Goal: Task Accomplishment & Management: Complete application form

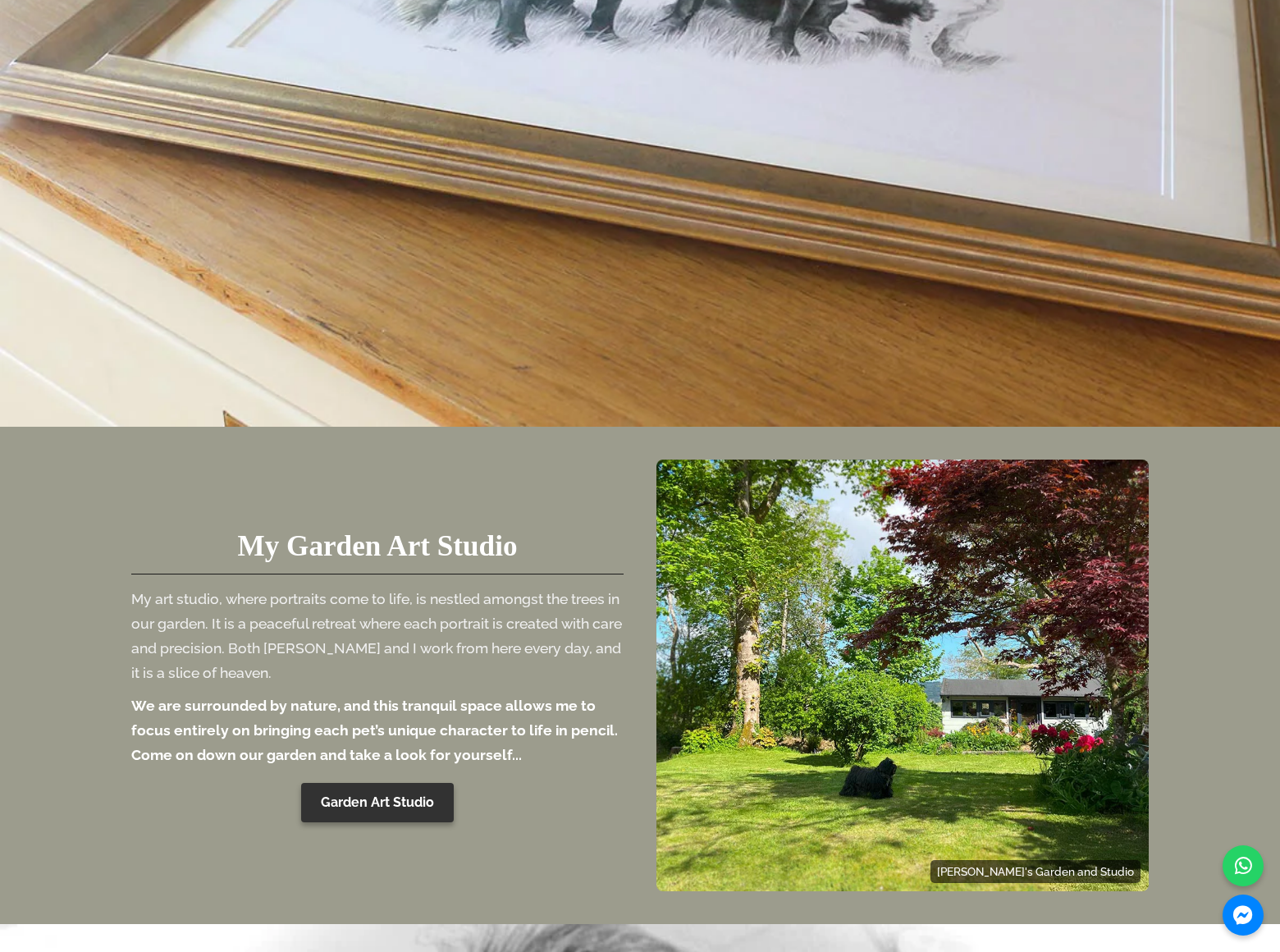
scroll to position [4173, 0]
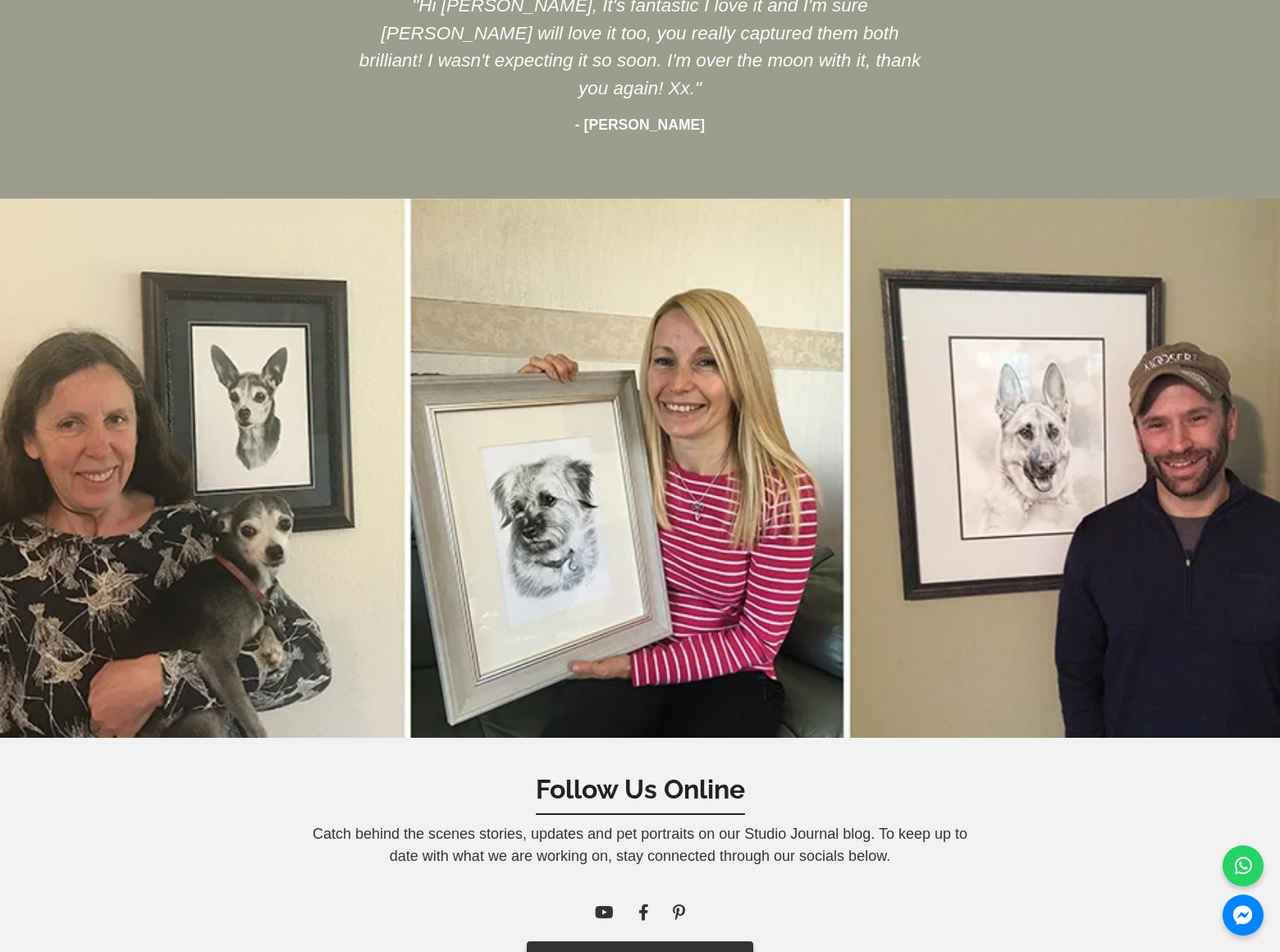
scroll to position [1542, 0]
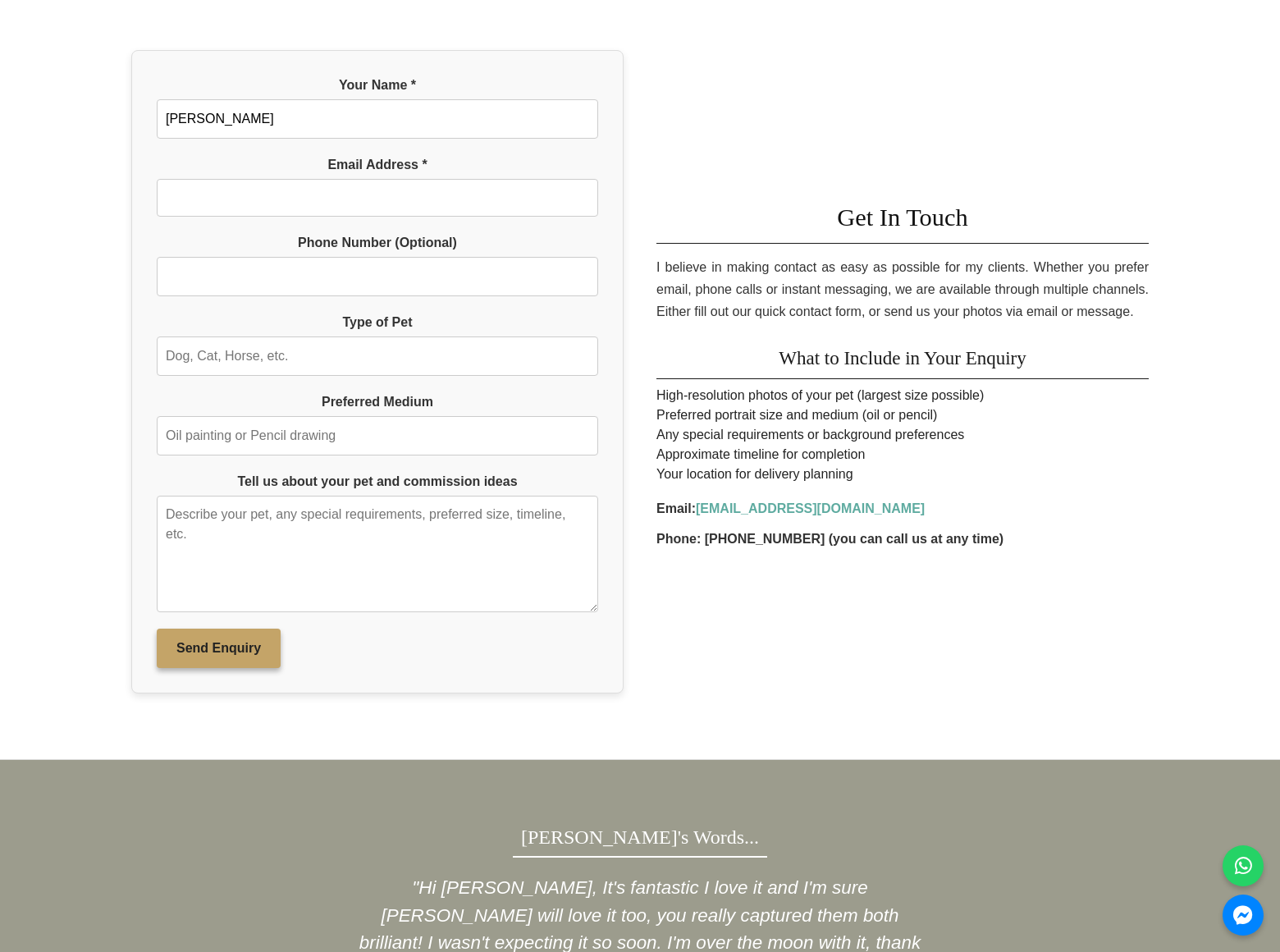
type input "Rick Stephens"
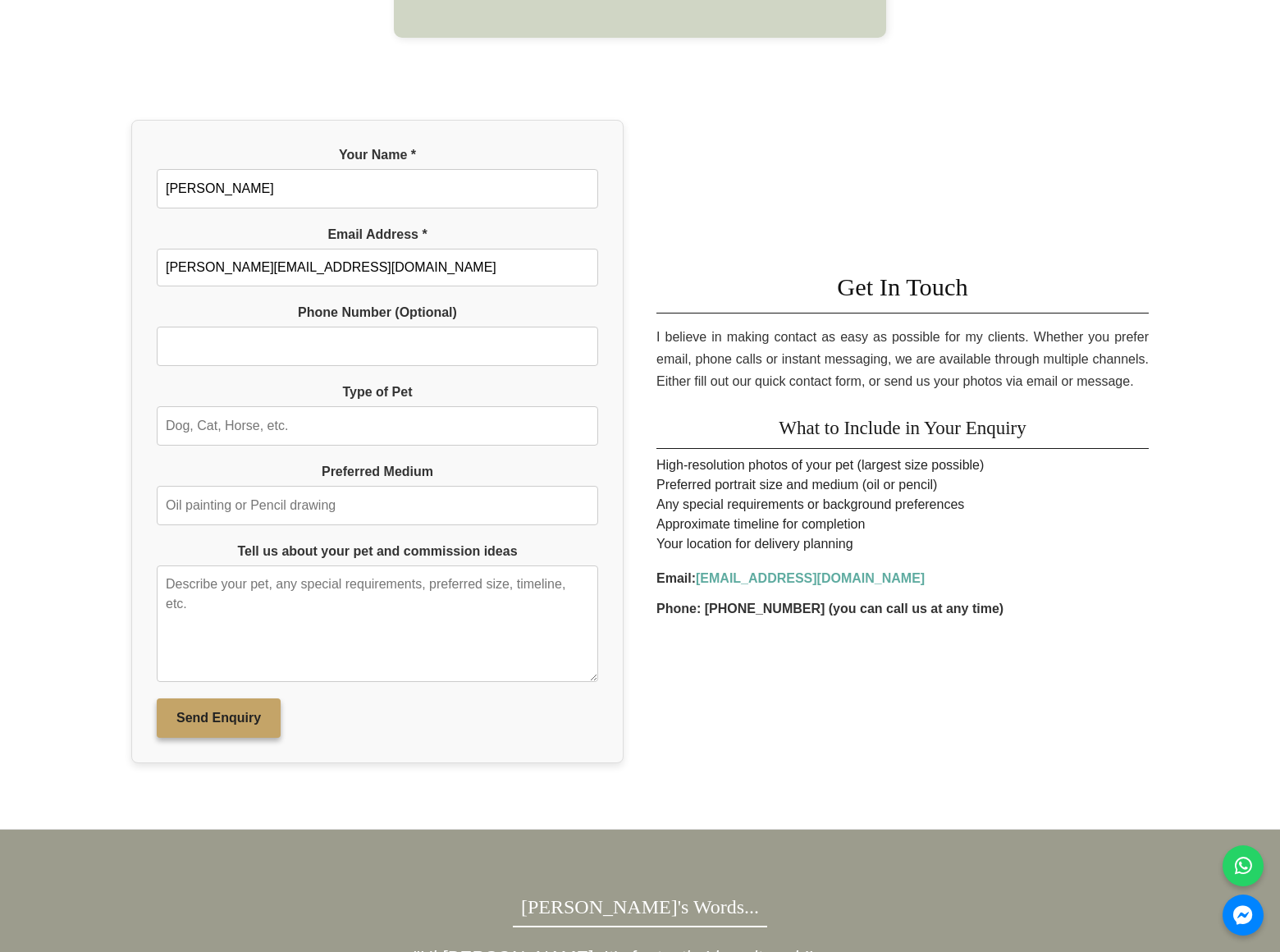
type input "rick-stephens@dominatebanners.com"
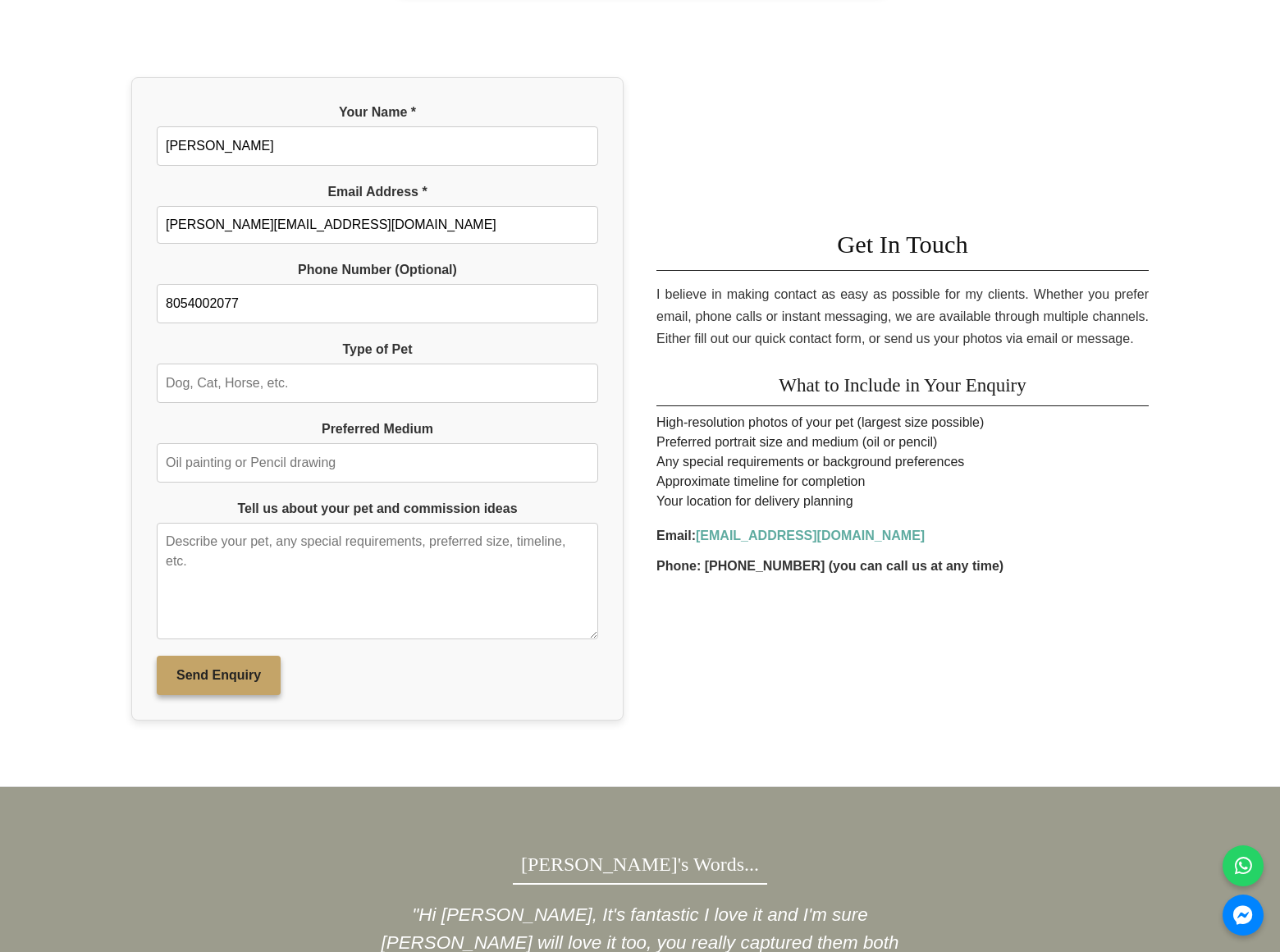
type input "8054002077"
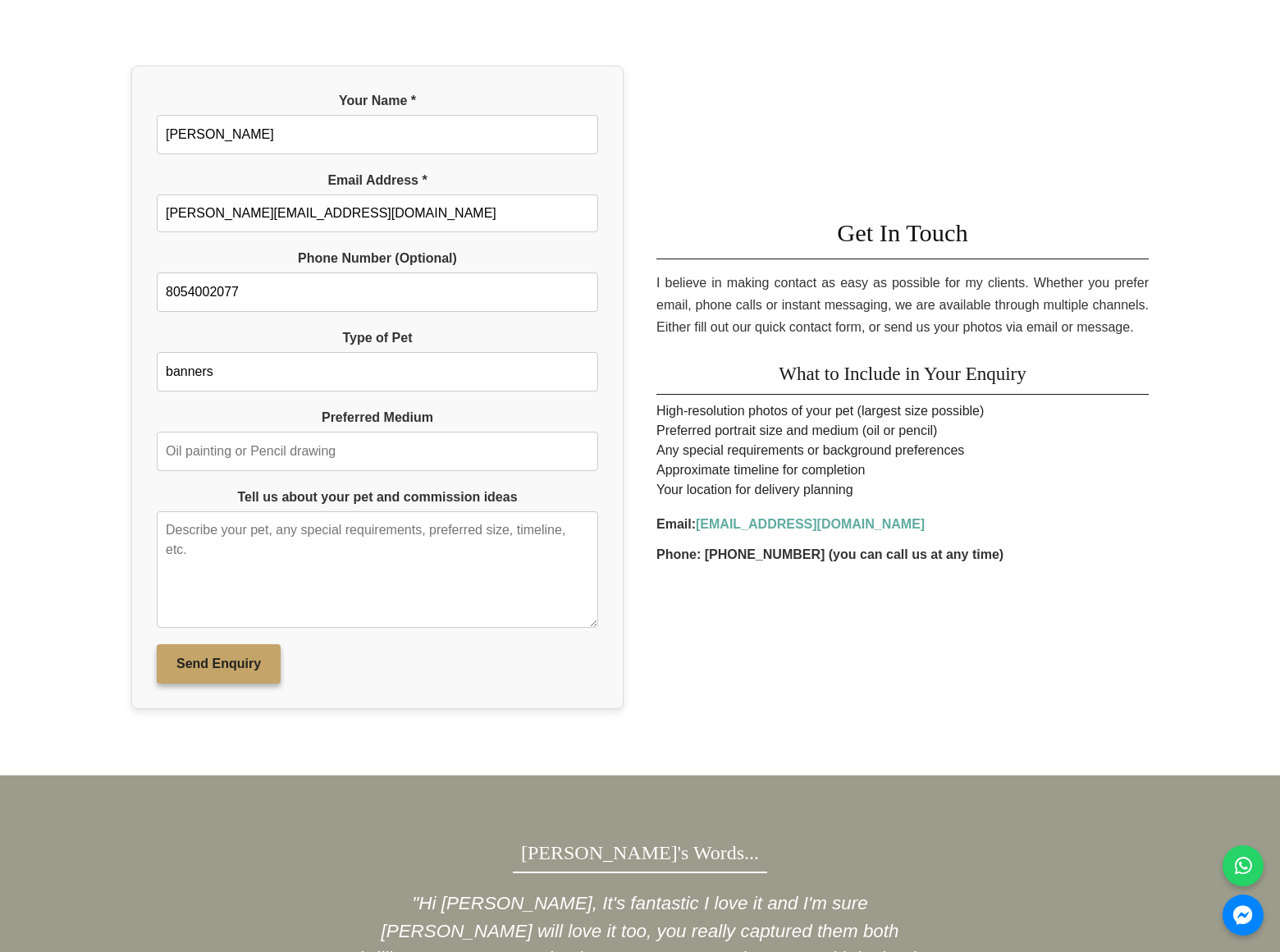
type input "banners"
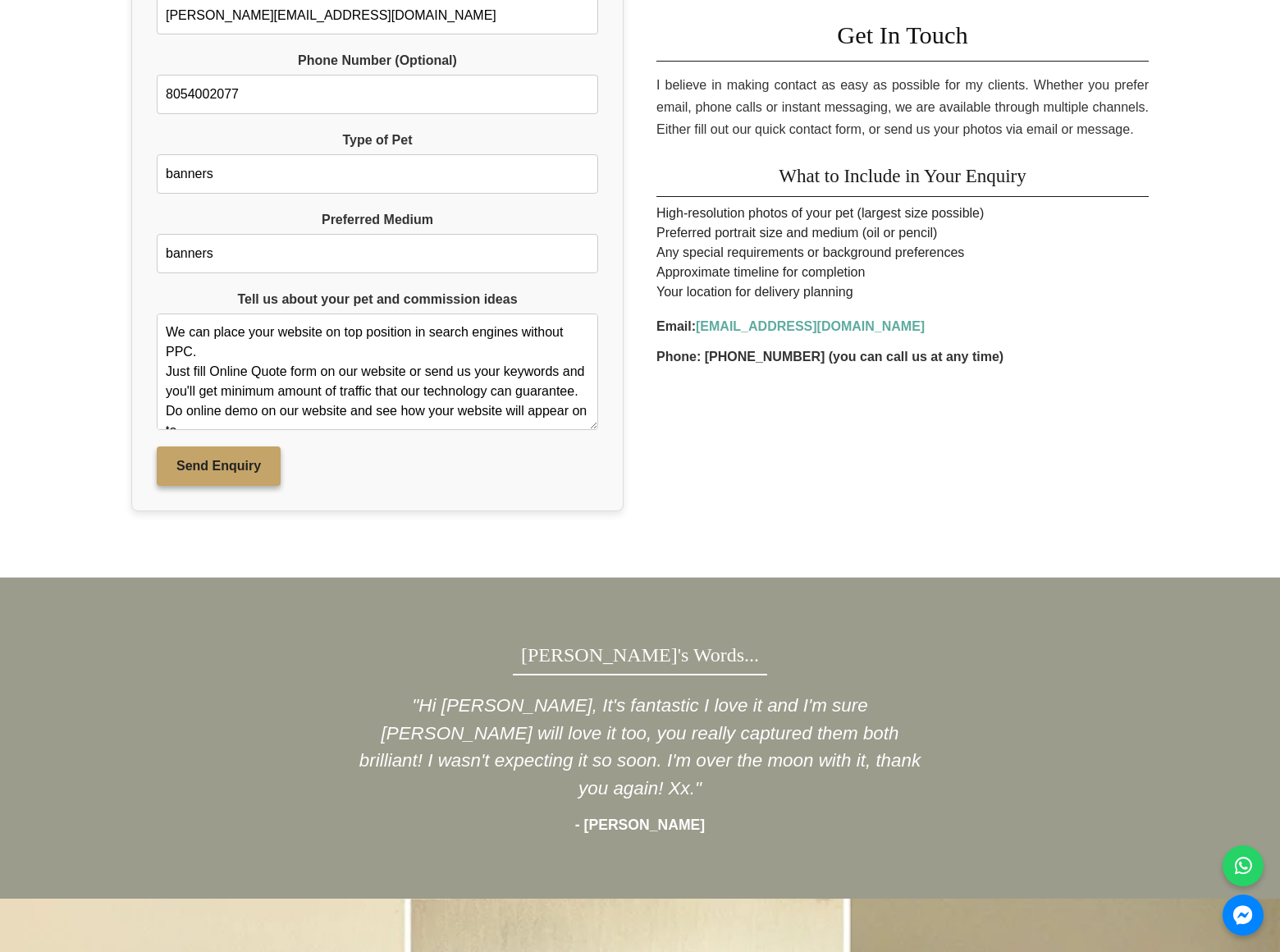
scroll to position [29, 0]
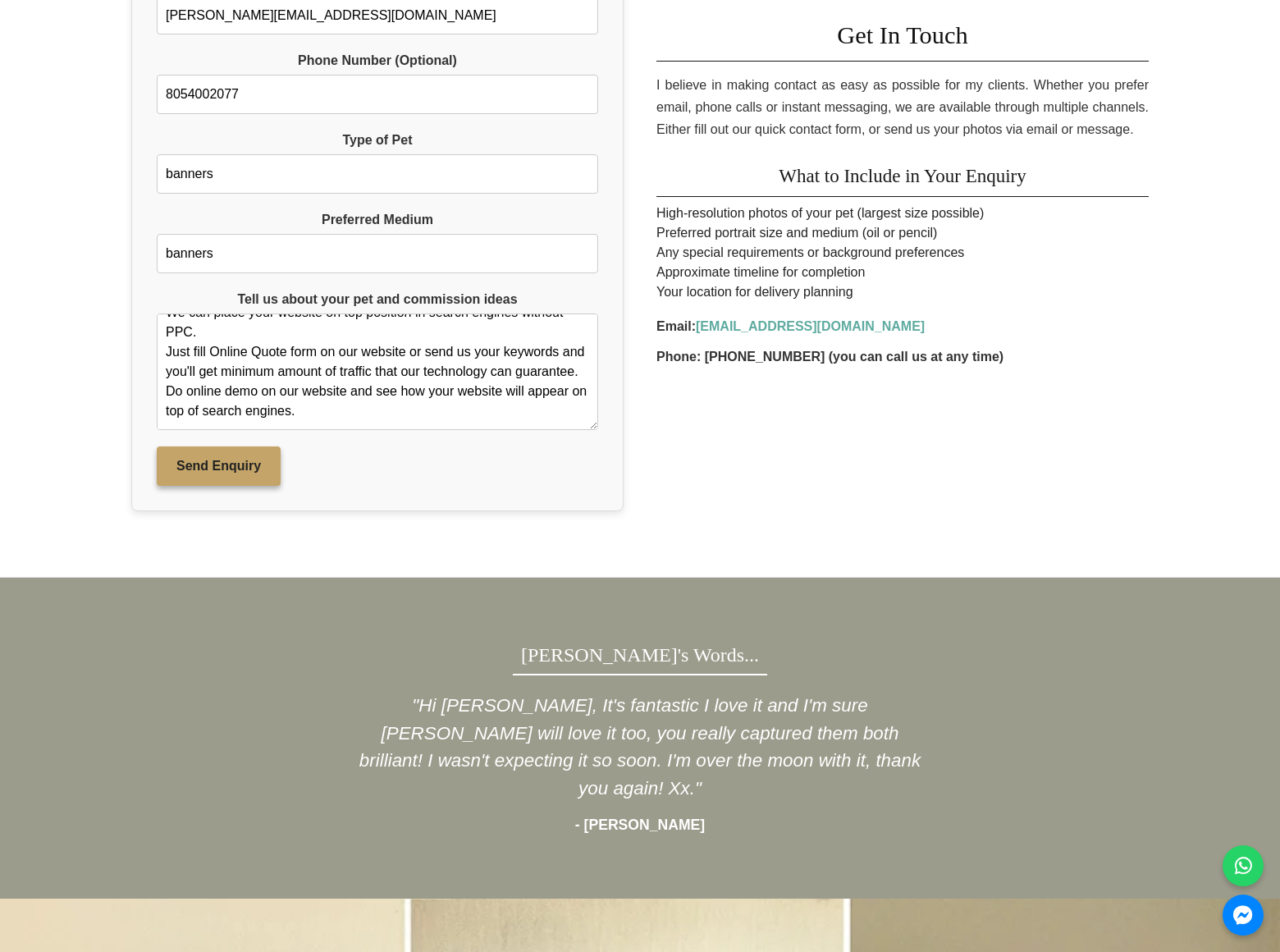
type textarea "We can place your website on top position in search engines without PPC. Just f…"
click at [225, 486] on button "Send Enquiry" at bounding box center [219, 465] width 124 height 40
